Goal: Navigation & Orientation: Find specific page/section

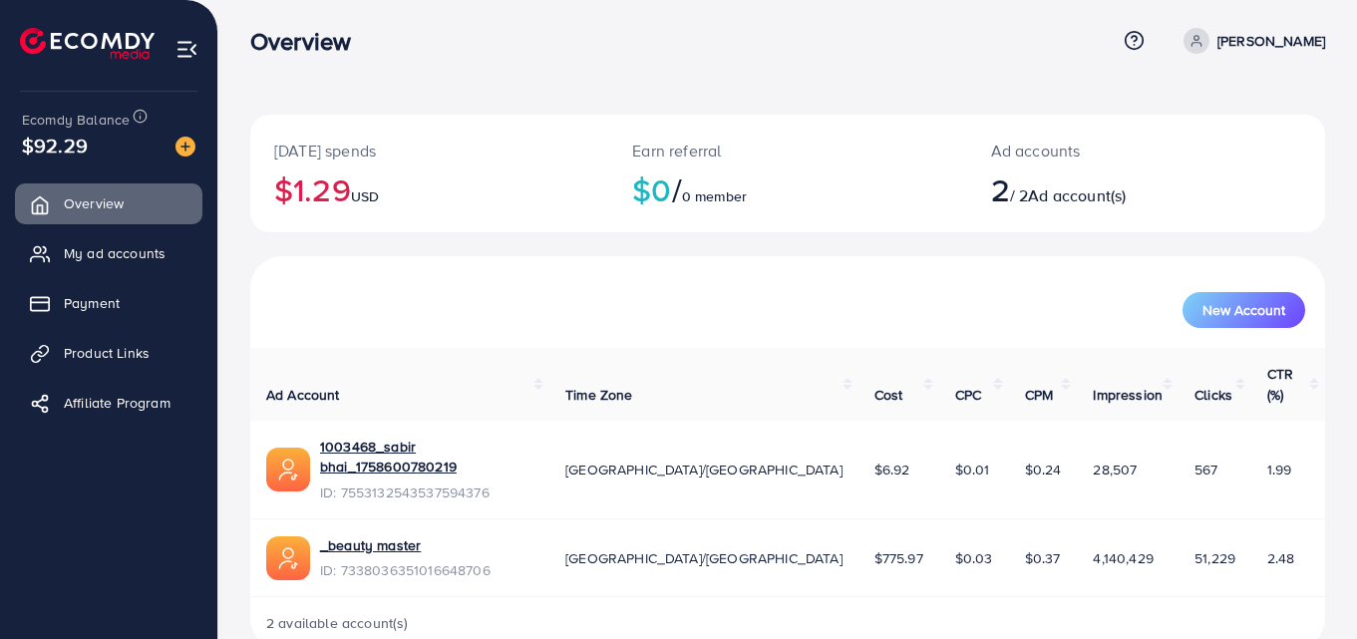
scroll to position [11, 0]
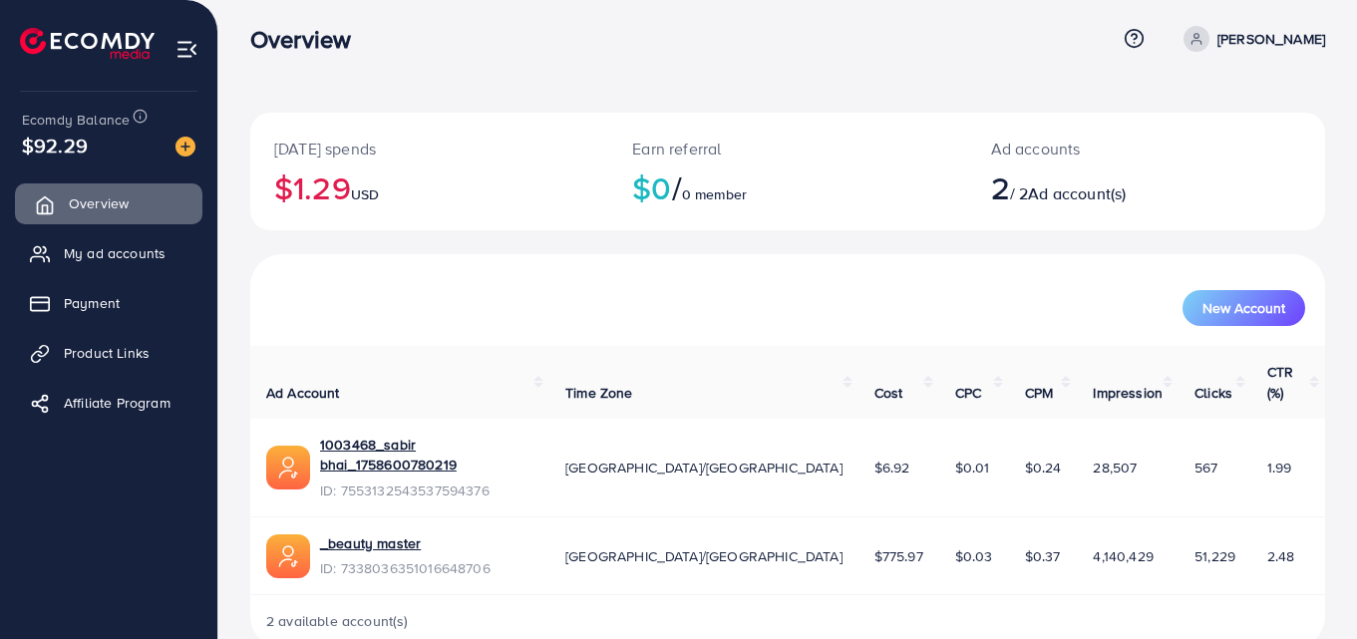
click at [139, 218] on link "Overview" at bounding box center [108, 203] width 187 height 40
click at [135, 246] on span "My ad accounts" at bounding box center [120, 253] width 102 height 20
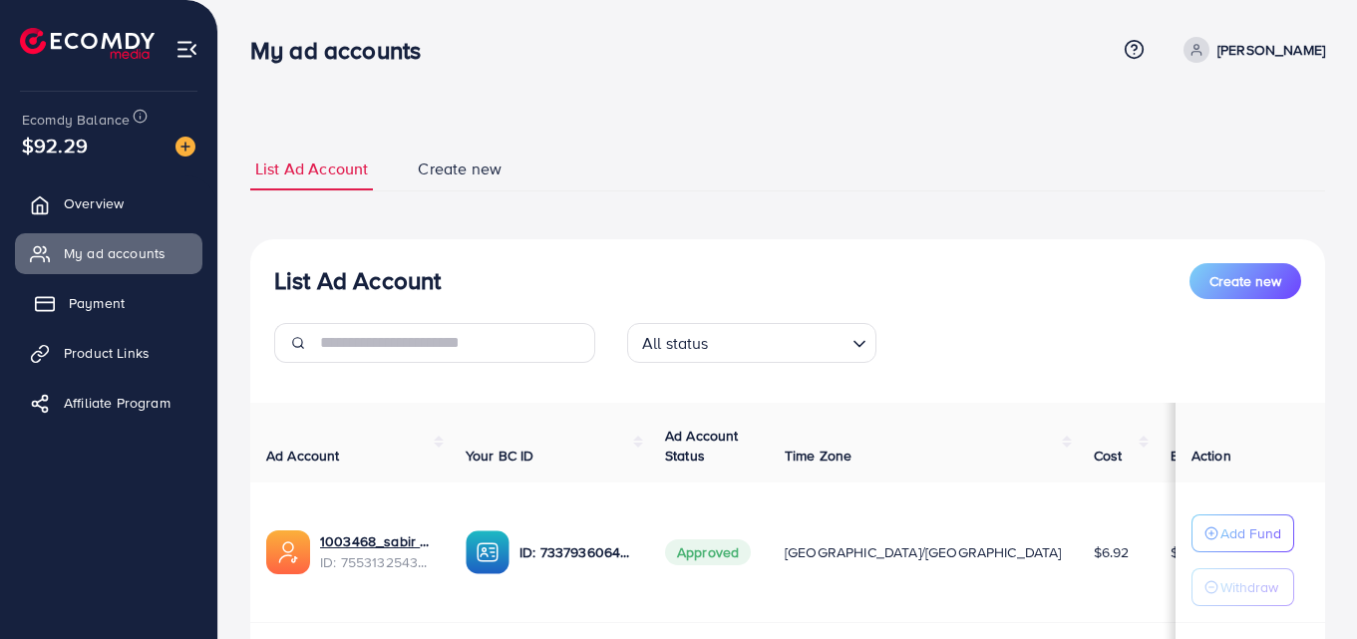
click at [111, 298] on span "Payment" at bounding box center [97, 303] width 56 height 20
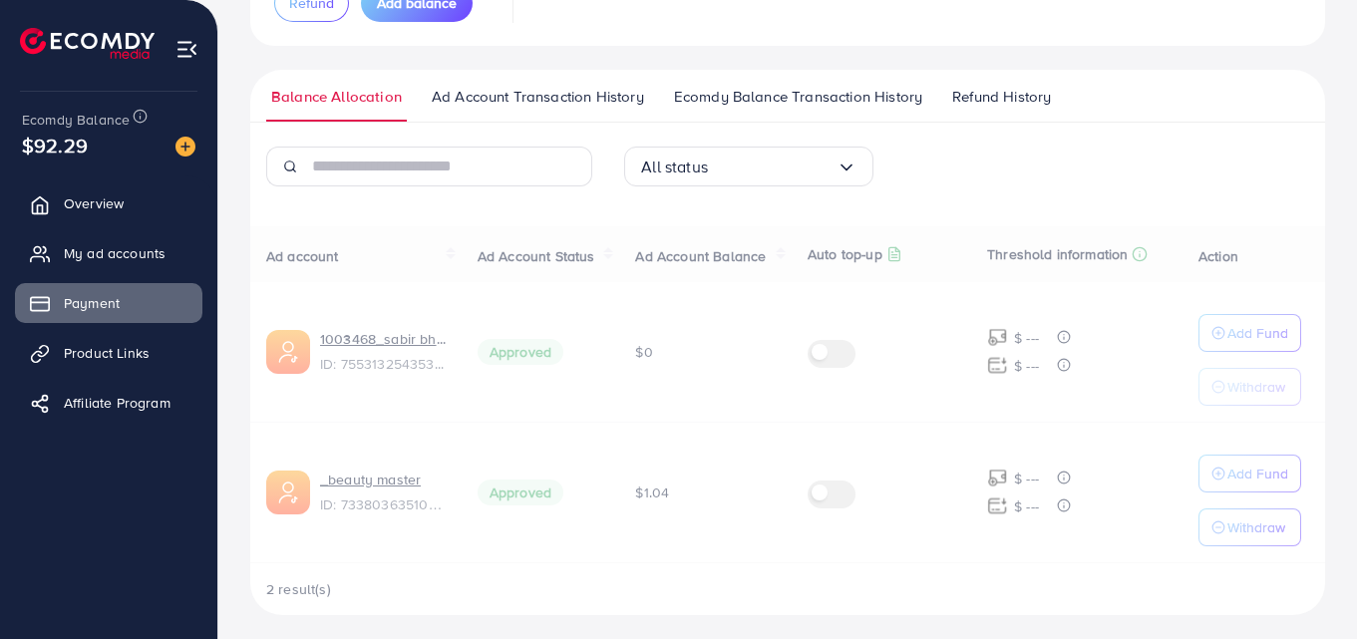
scroll to position [252, 0]
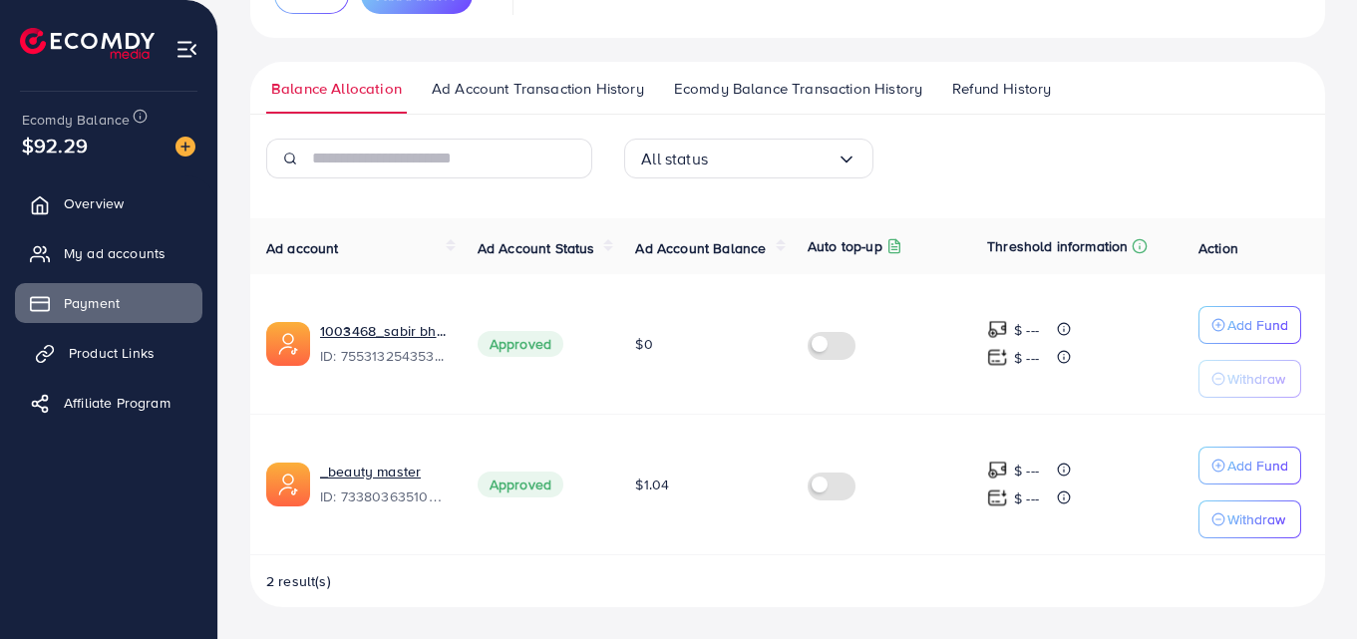
click at [109, 352] on span "Product Links" at bounding box center [112, 353] width 86 height 20
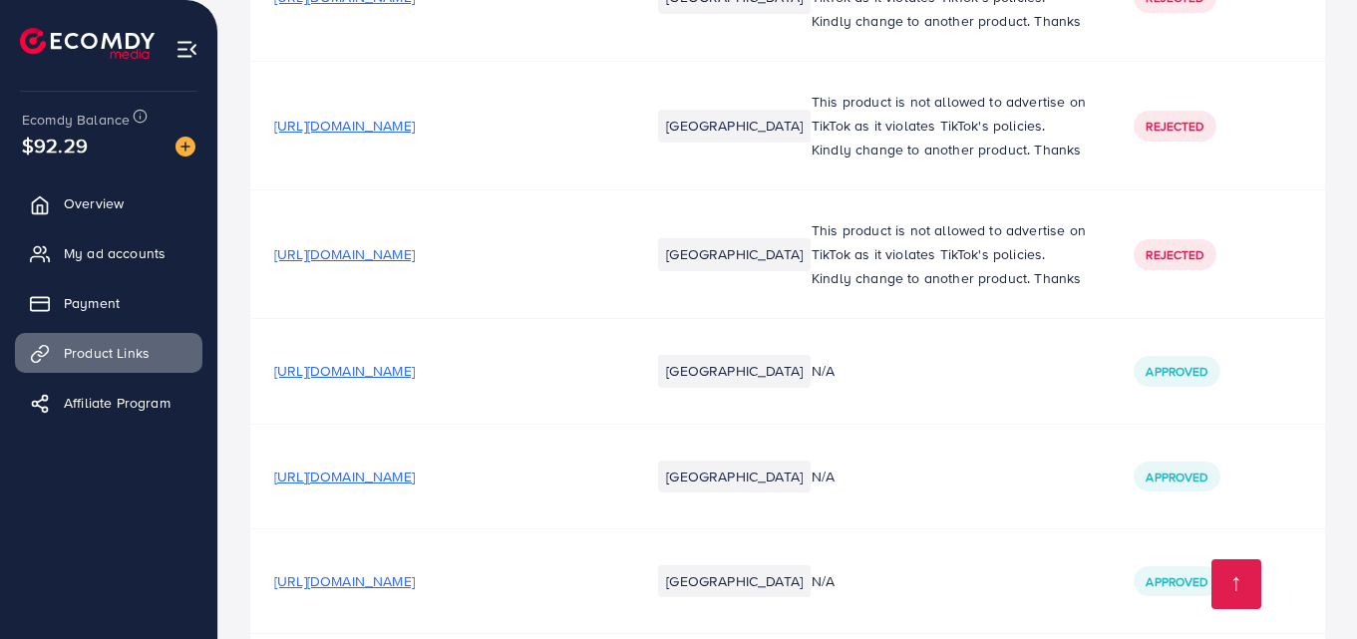
scroll to position [3572, 0]
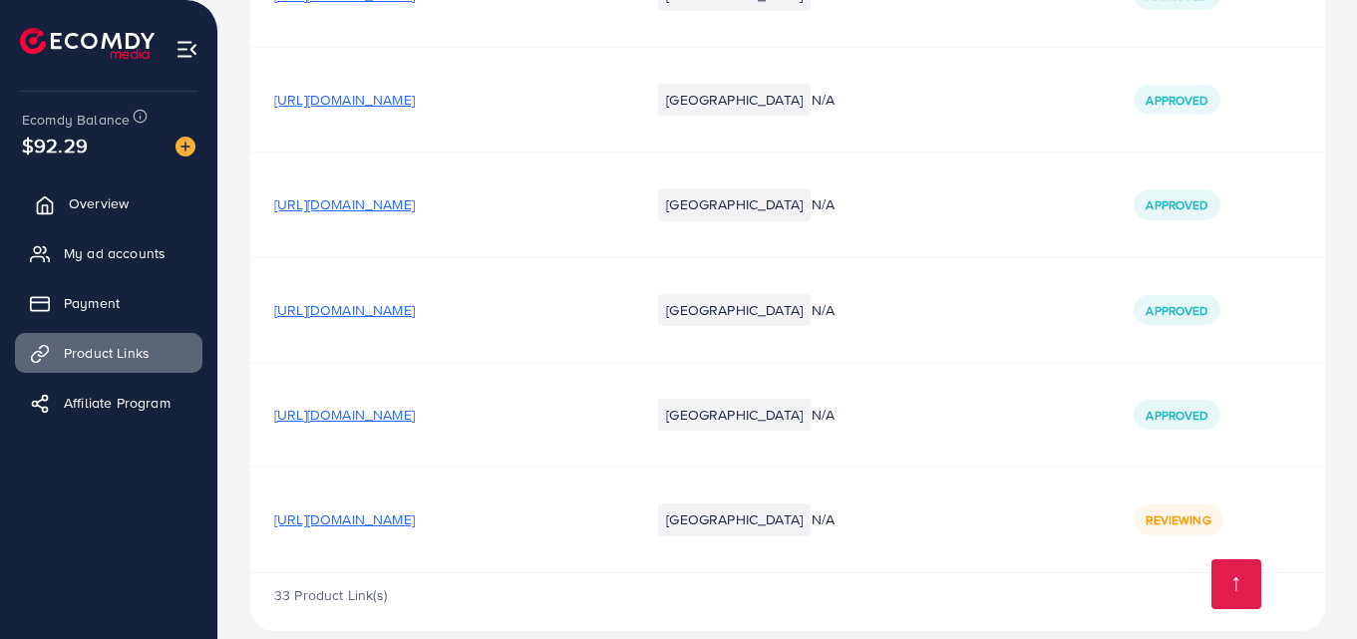
click at [61, 198] on link "Overview" at bounding box center [108, 203] width 187 height 40
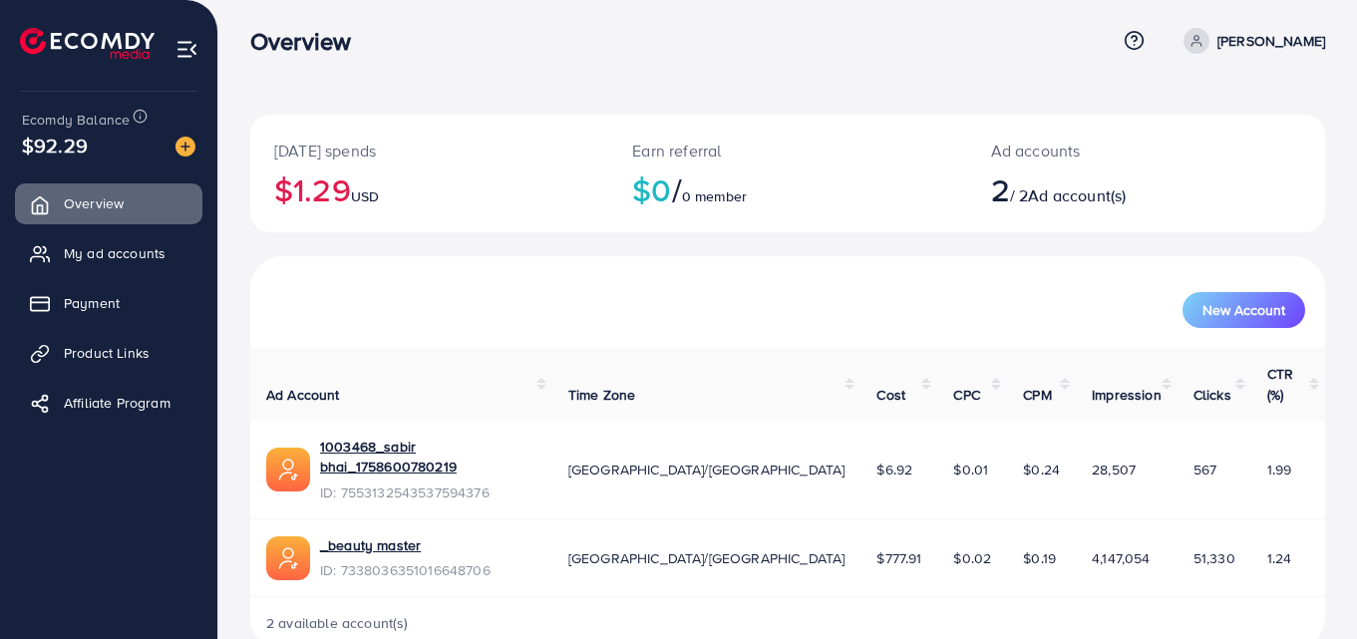
scroll to position [11, 0]
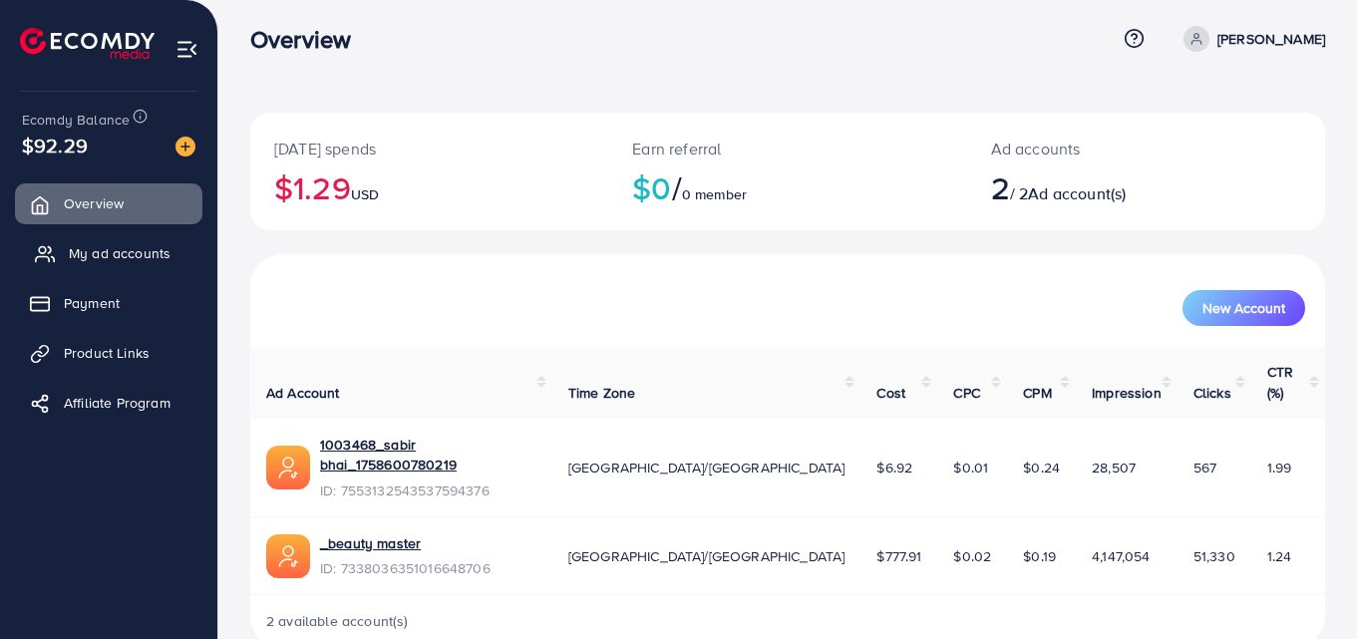
click at [109, 253] on span "My ad accounts" at bounding box center [120, 253] width 102 height 20
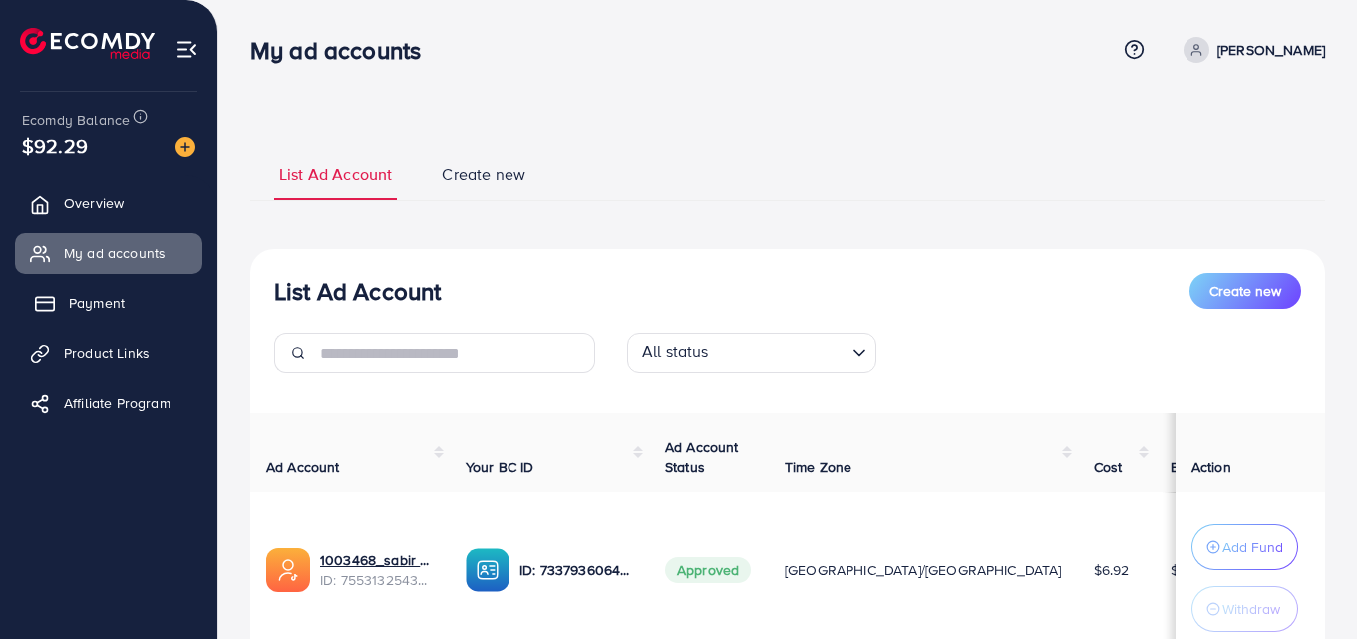
click at [84, 304] on span "Payment" at bounding box center [97, 303] width 56 height 20
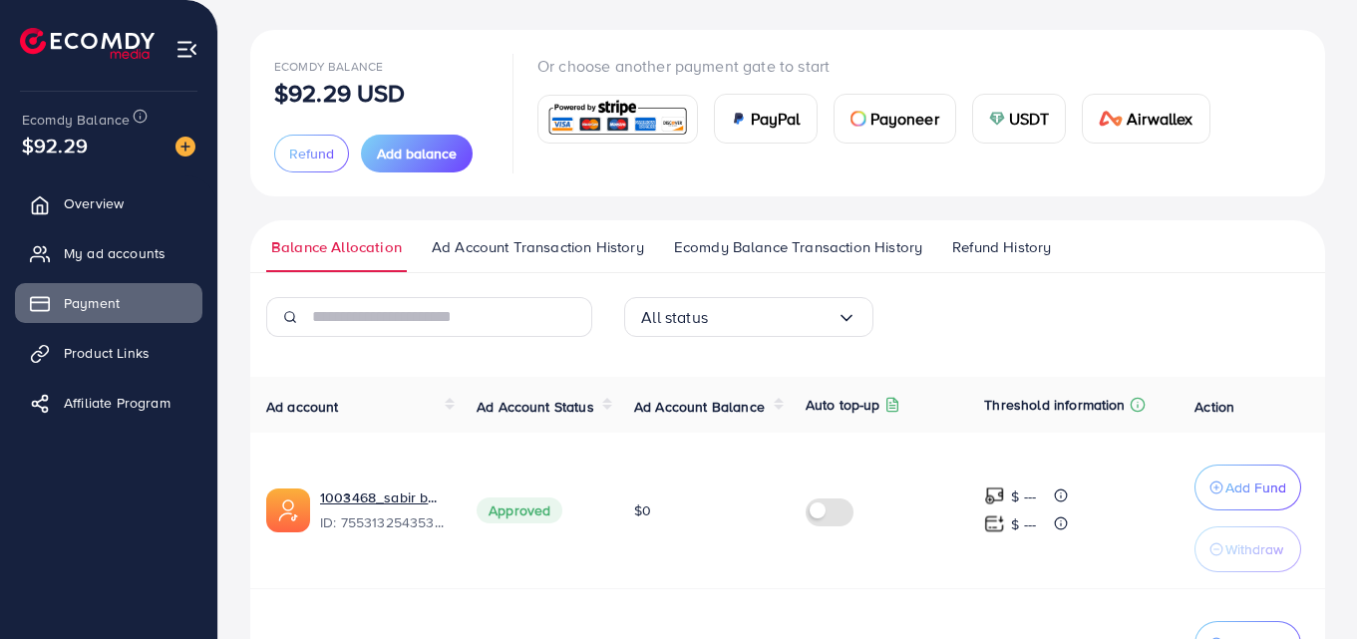
scroll to position [284, 0]
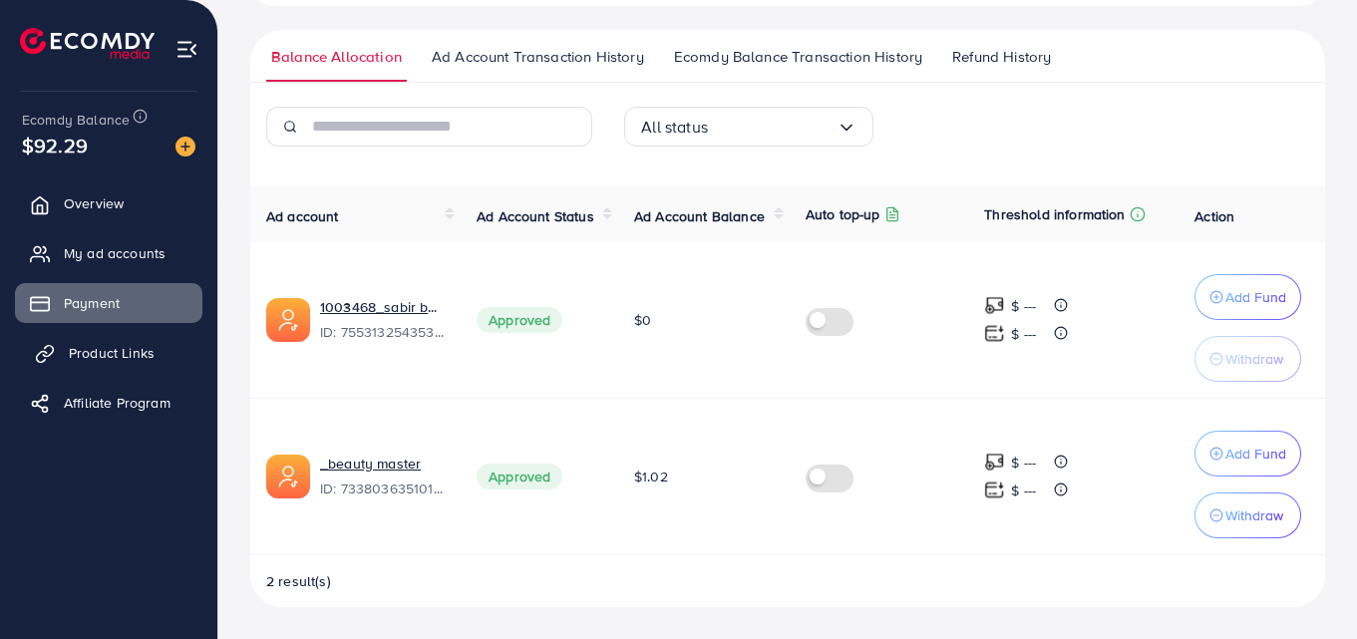
click at [83, 353] on span "Product Links" at bounding box center [112, 353] width 86 height 20
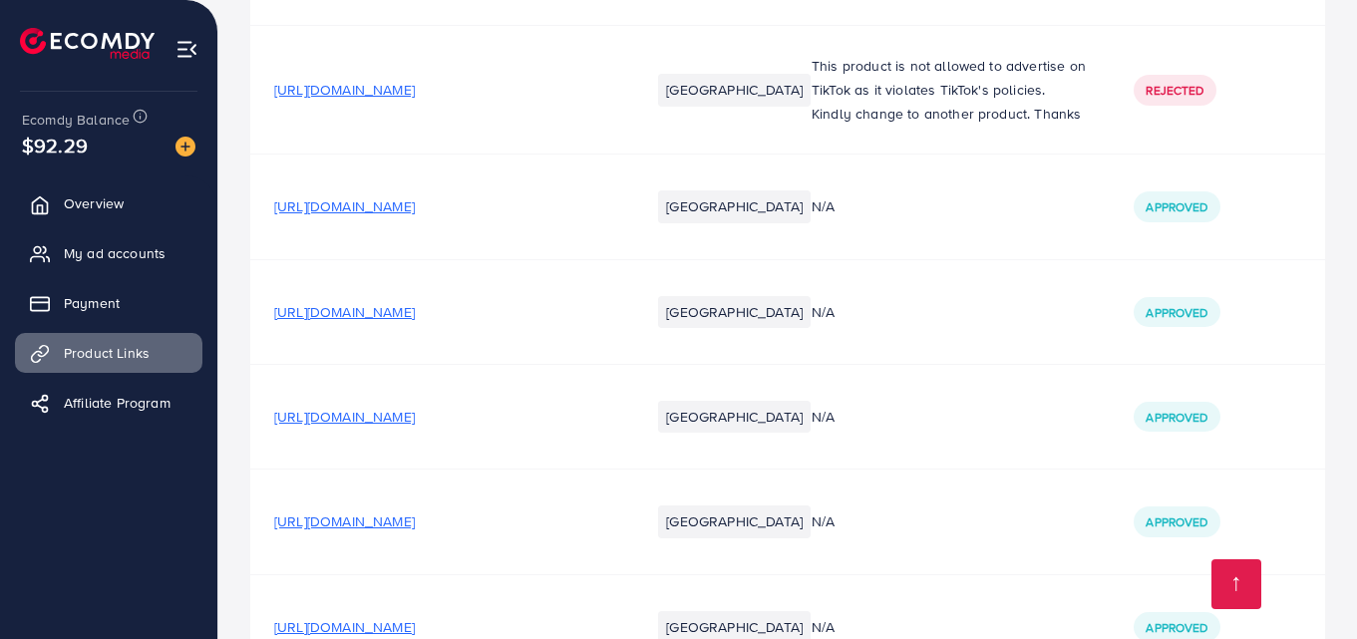
scroll to position [3572, 0]
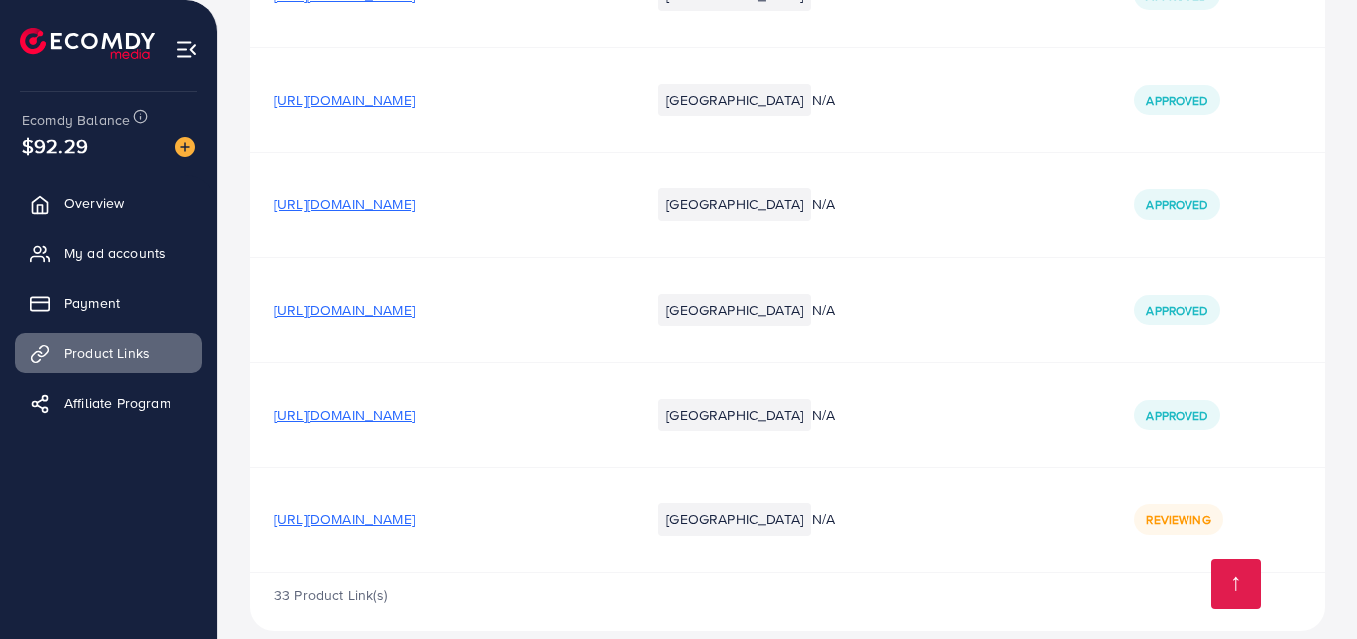
click at [415, 509] on span "[URL][DOMAIN_NAME]" at bounding box center [344, 519] width 141 height 20
